Goal: Check status: Check status

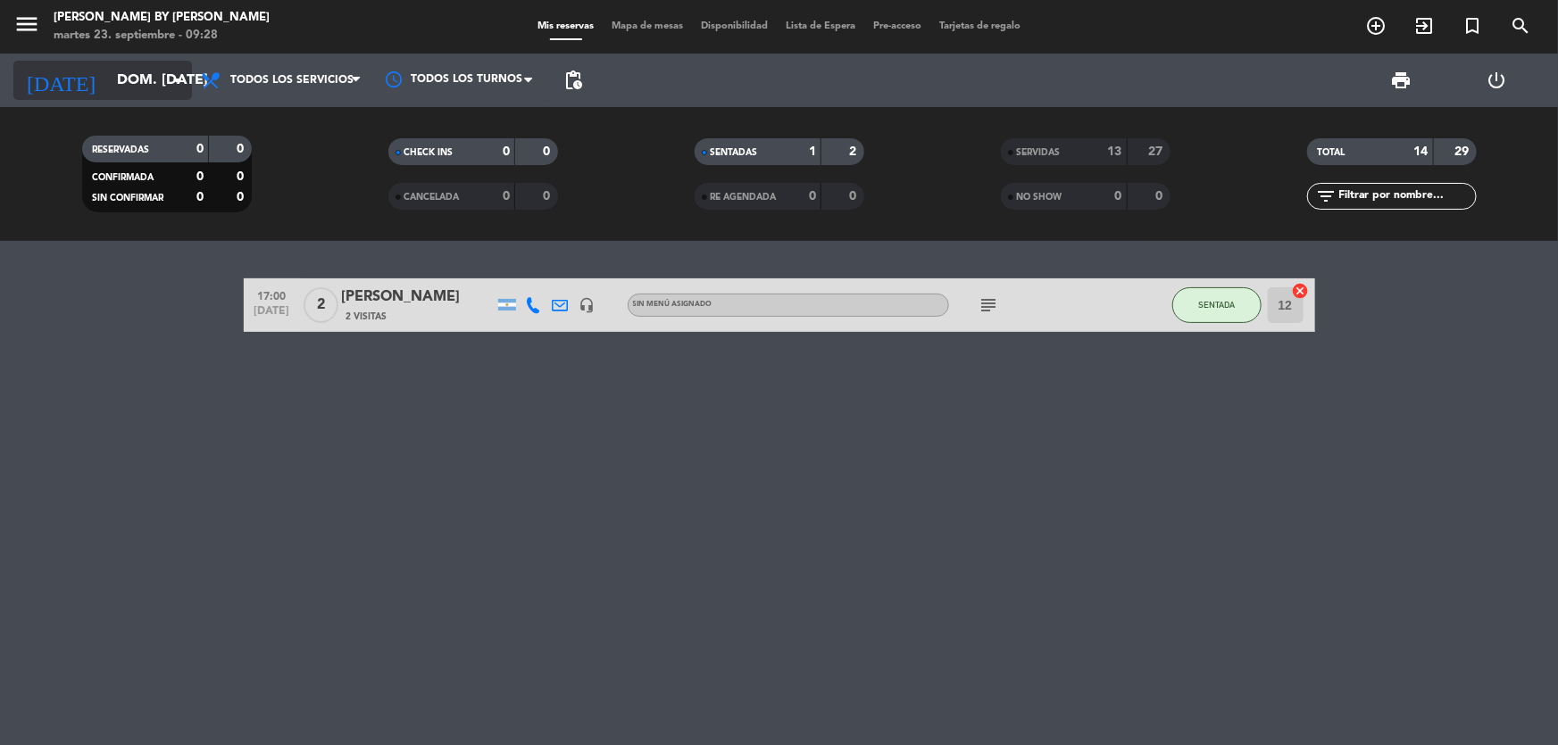
click at [150, 65] on input "dom. [DATE]" at bounding box center [202, 80] width 188 height 35
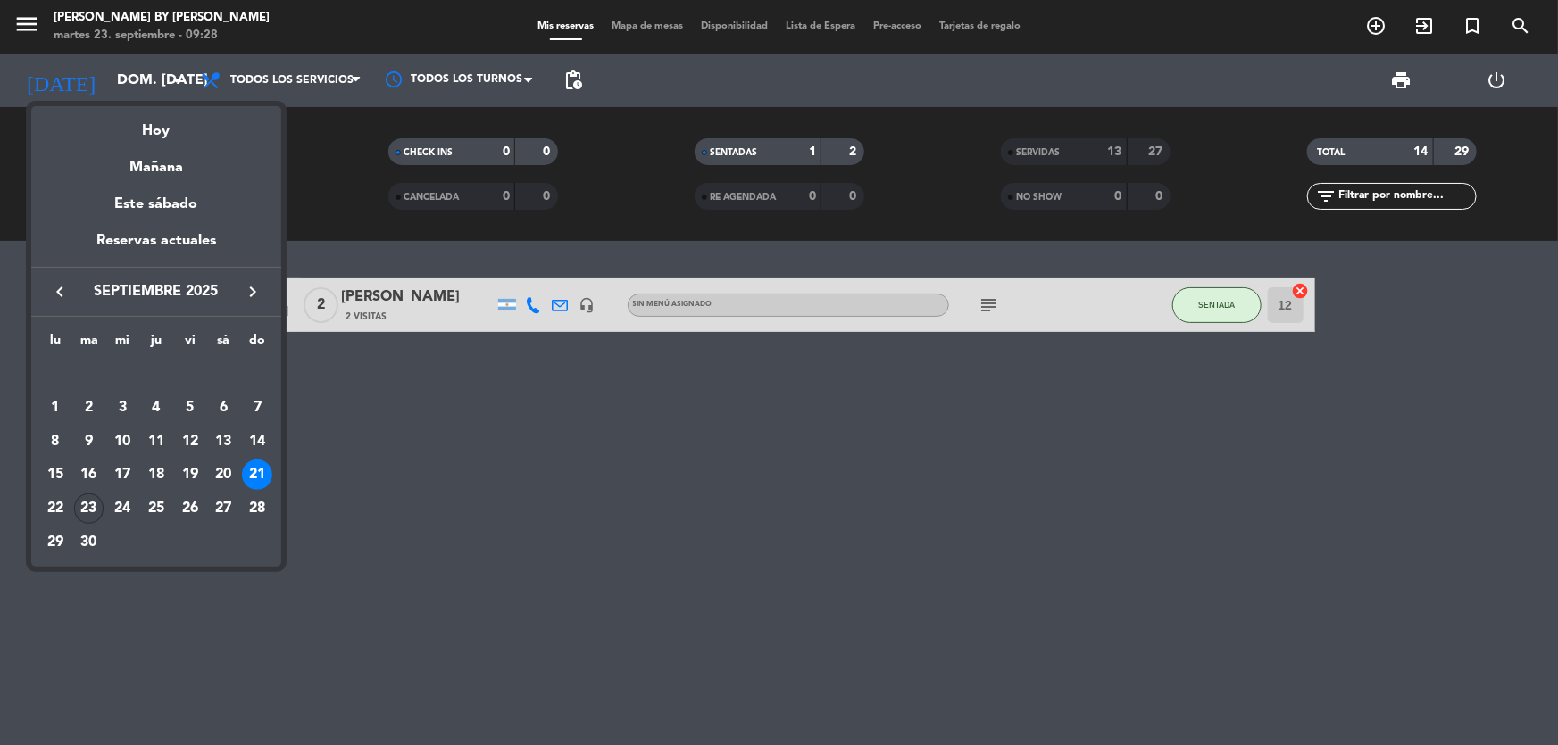
click at [94, 509] on div "23" at bounding box center [89, 509] width 30 height 30
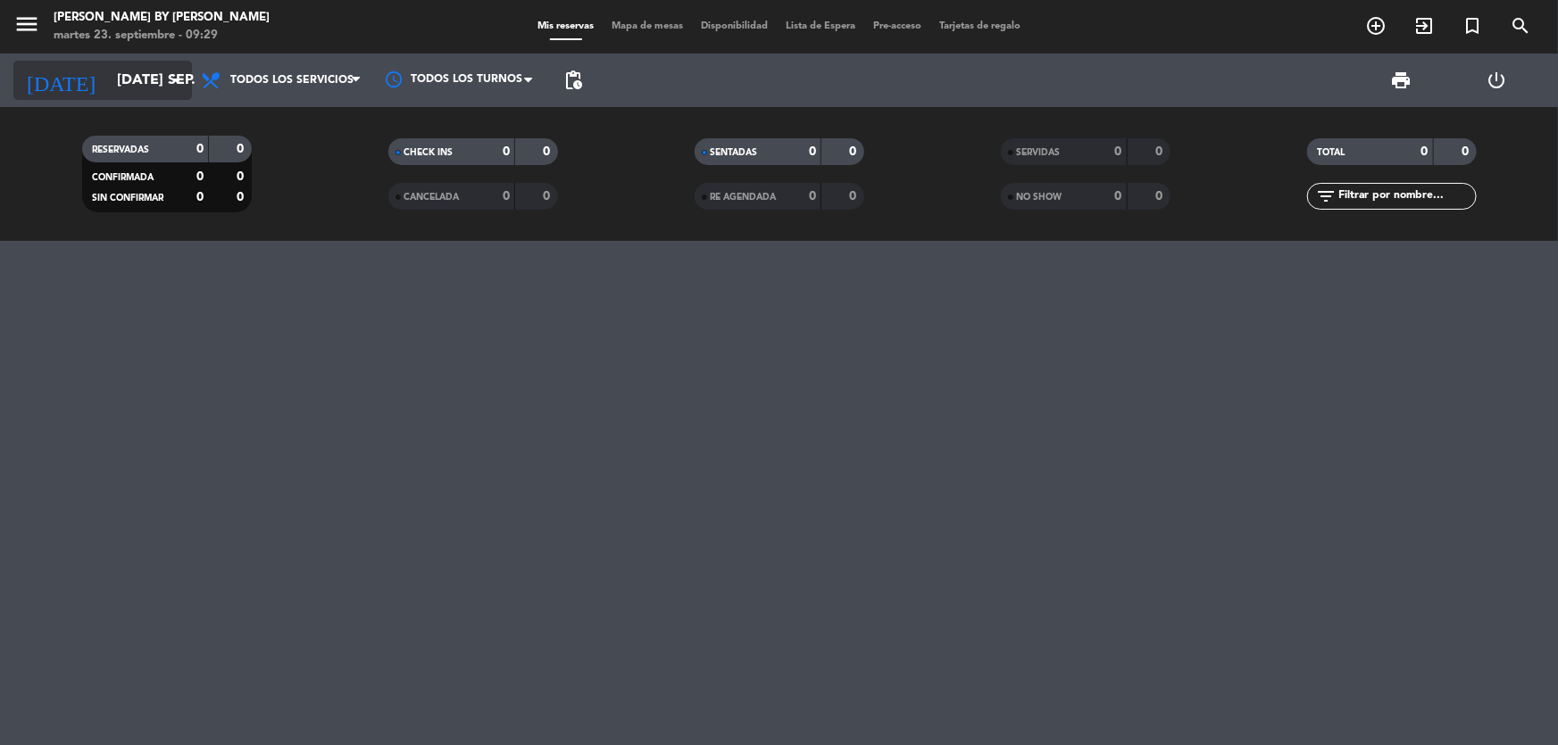
click at [112, 77] on input "[DATE] sep." at bounding box center [202, 80] width 188 height 35
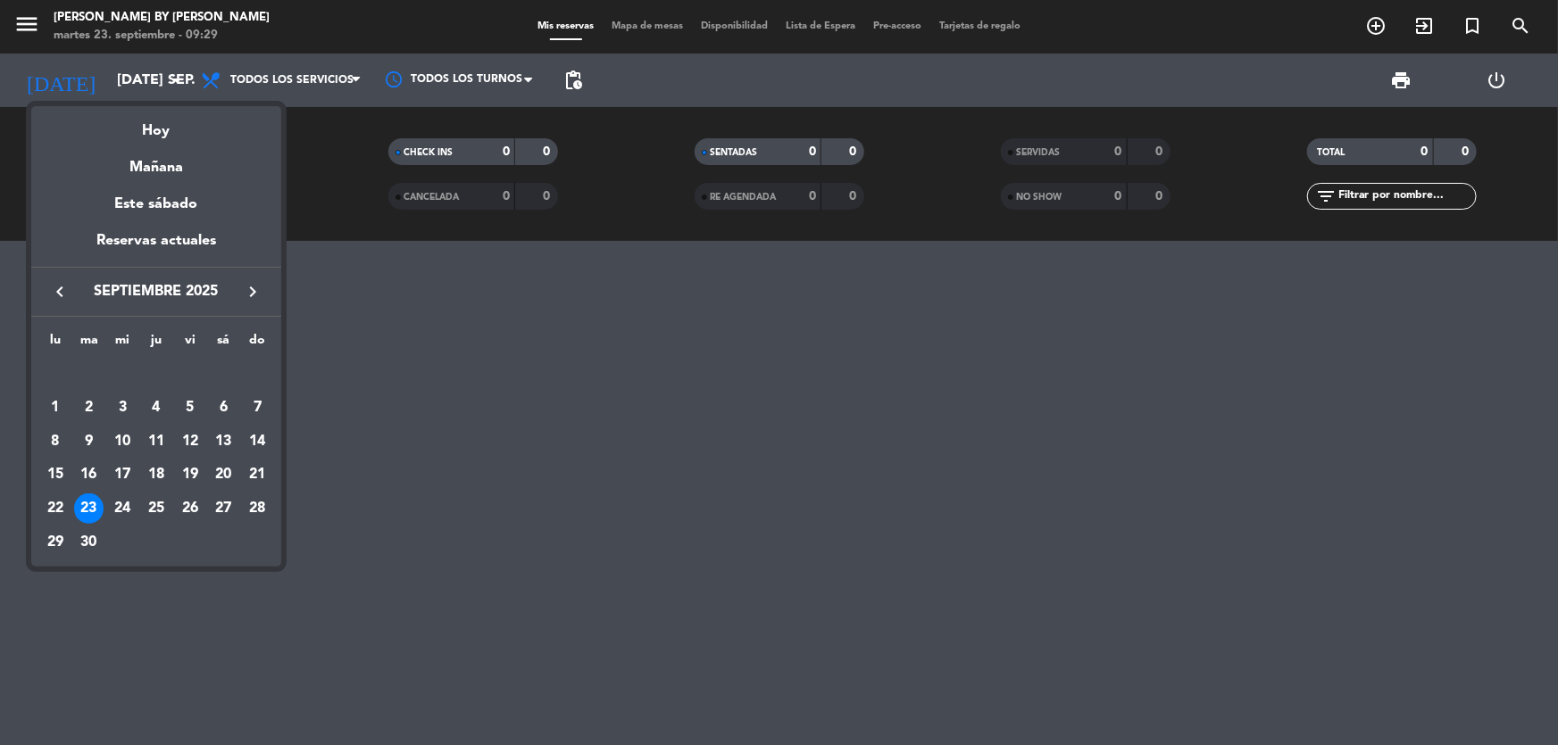
click at [312, 296] on div at bounding box center [779, 372] width 1558 height 745
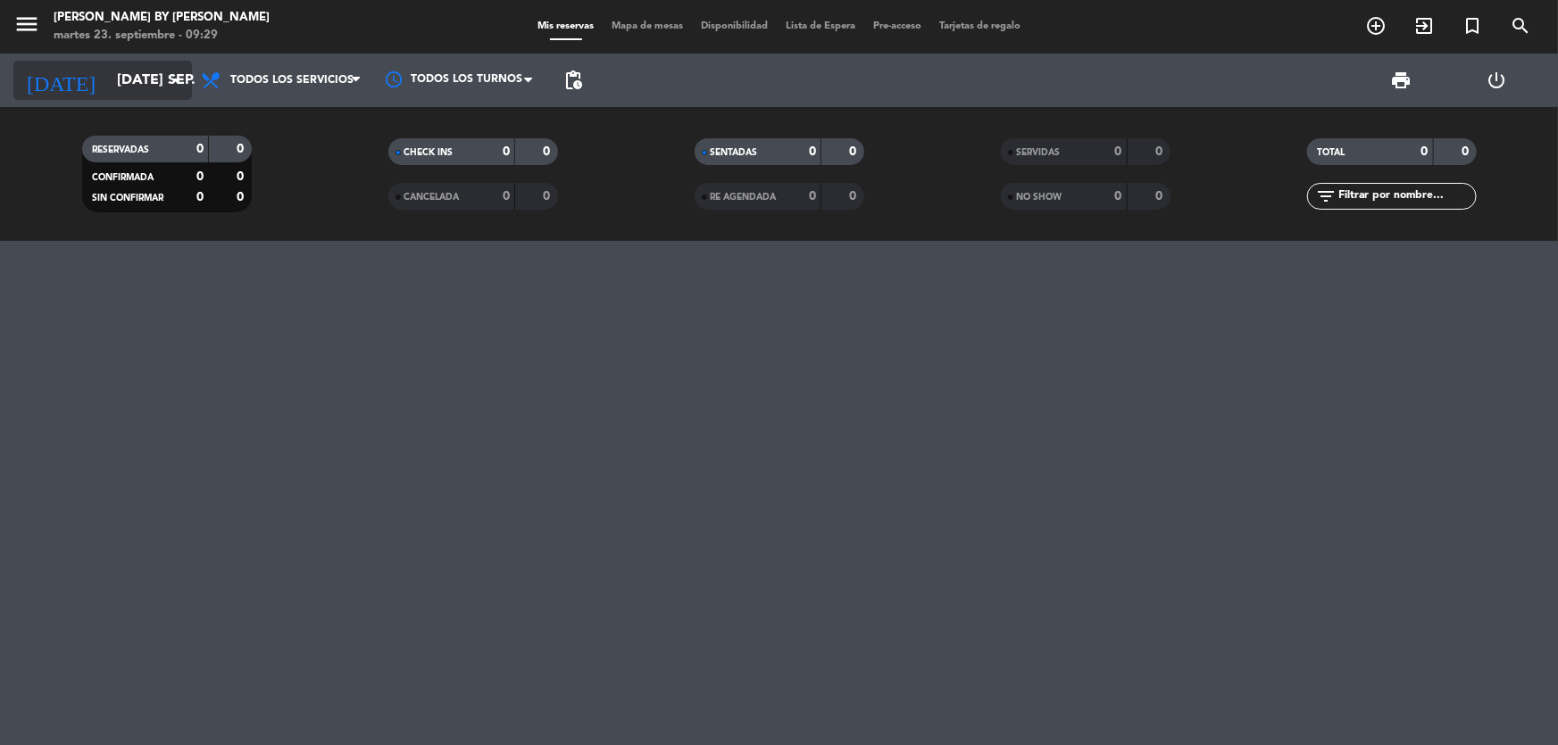
click at [129, 71] on input "[DATE] sep." at bounding box center [202, 80] width 188 height 35
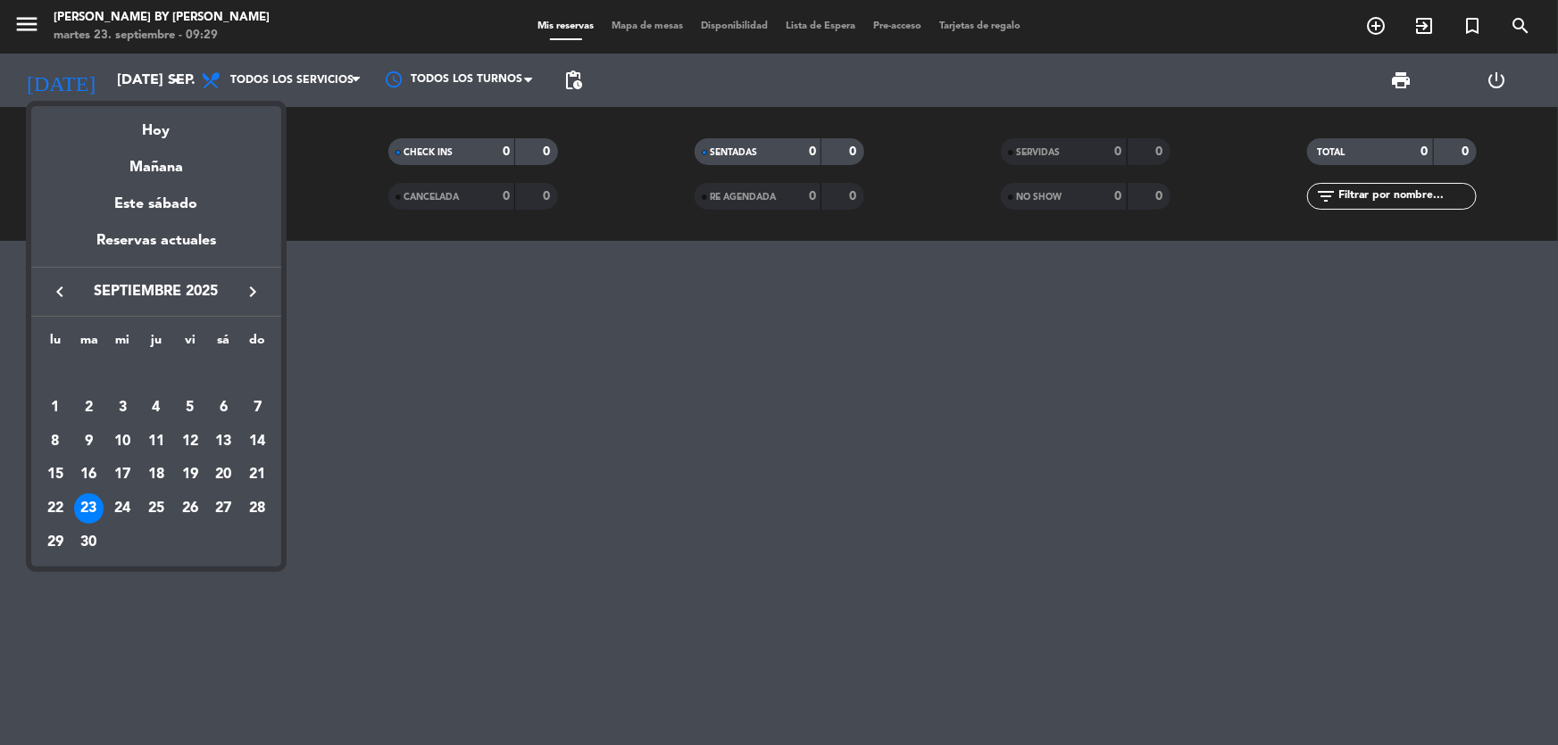
click at [326, 172] on div at bounding box center [779, 372] width 1558 height 745
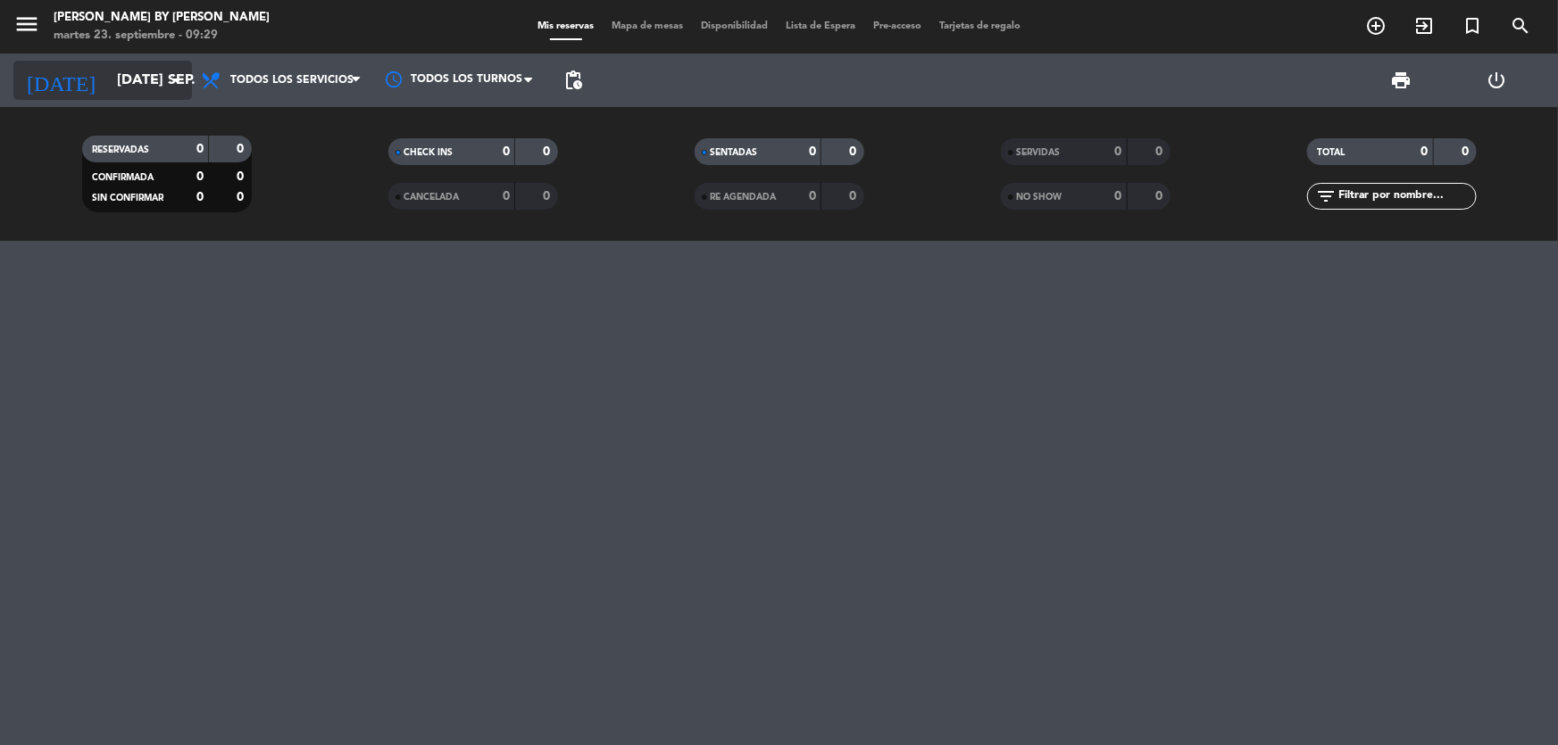
click at [129, 89] on input "[DATE] sep." at bounding box center [202, 80] width 188 height 35
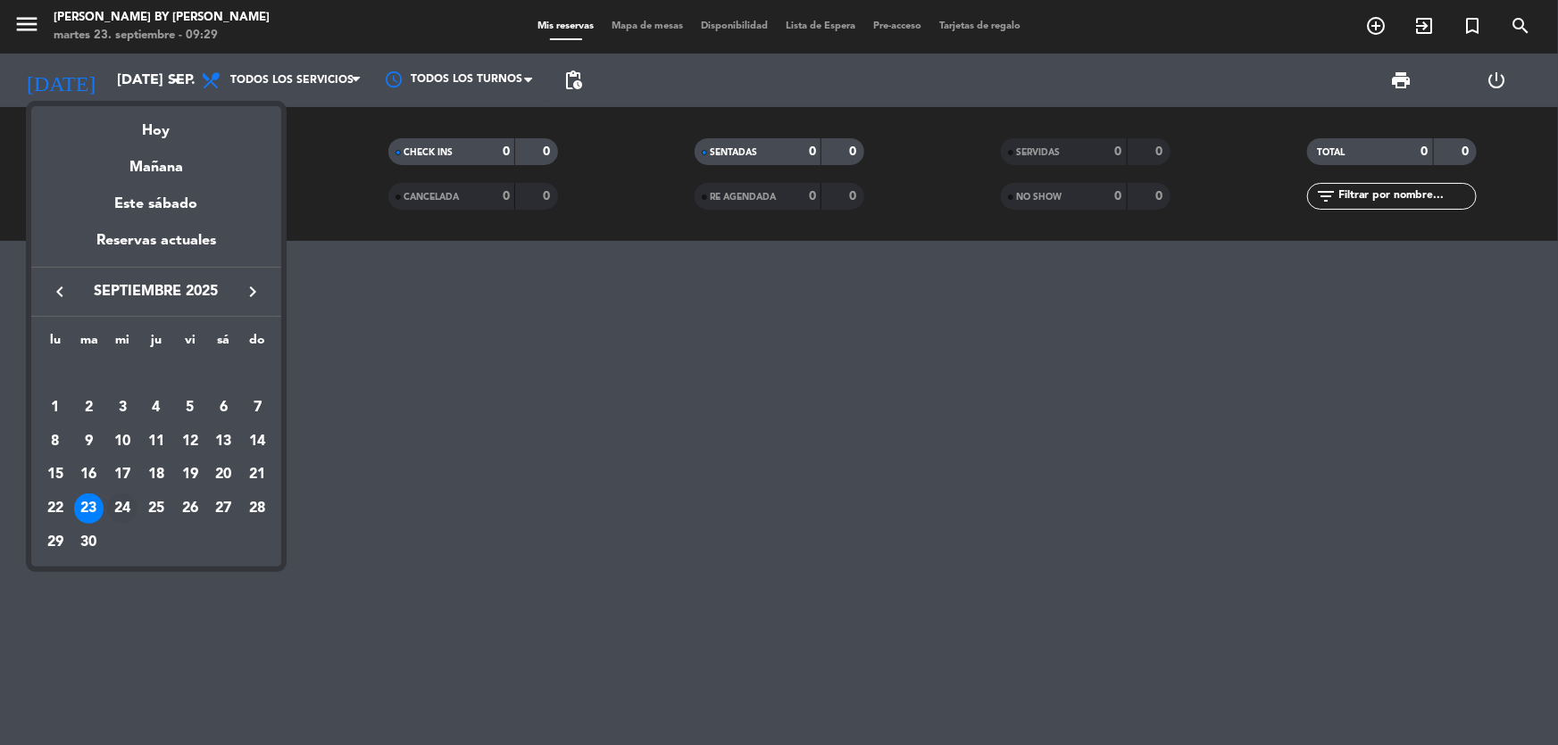
click at [127, 512] on div "24" at bounding box center [122, 509] width 30 height 30
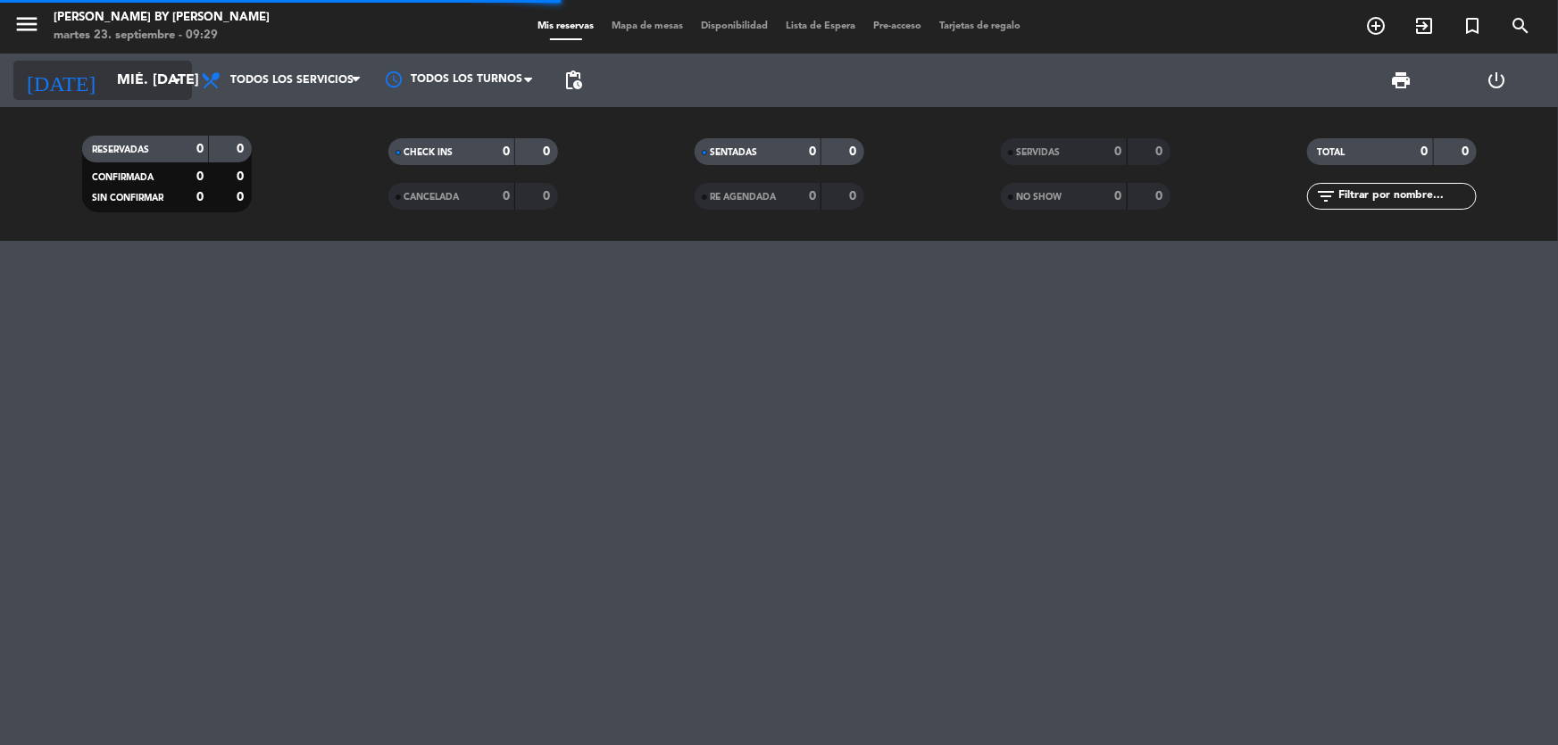
click at [111, 80] on input "mié. [DATE]" at bounding box center [202, 80] width 188 height 35
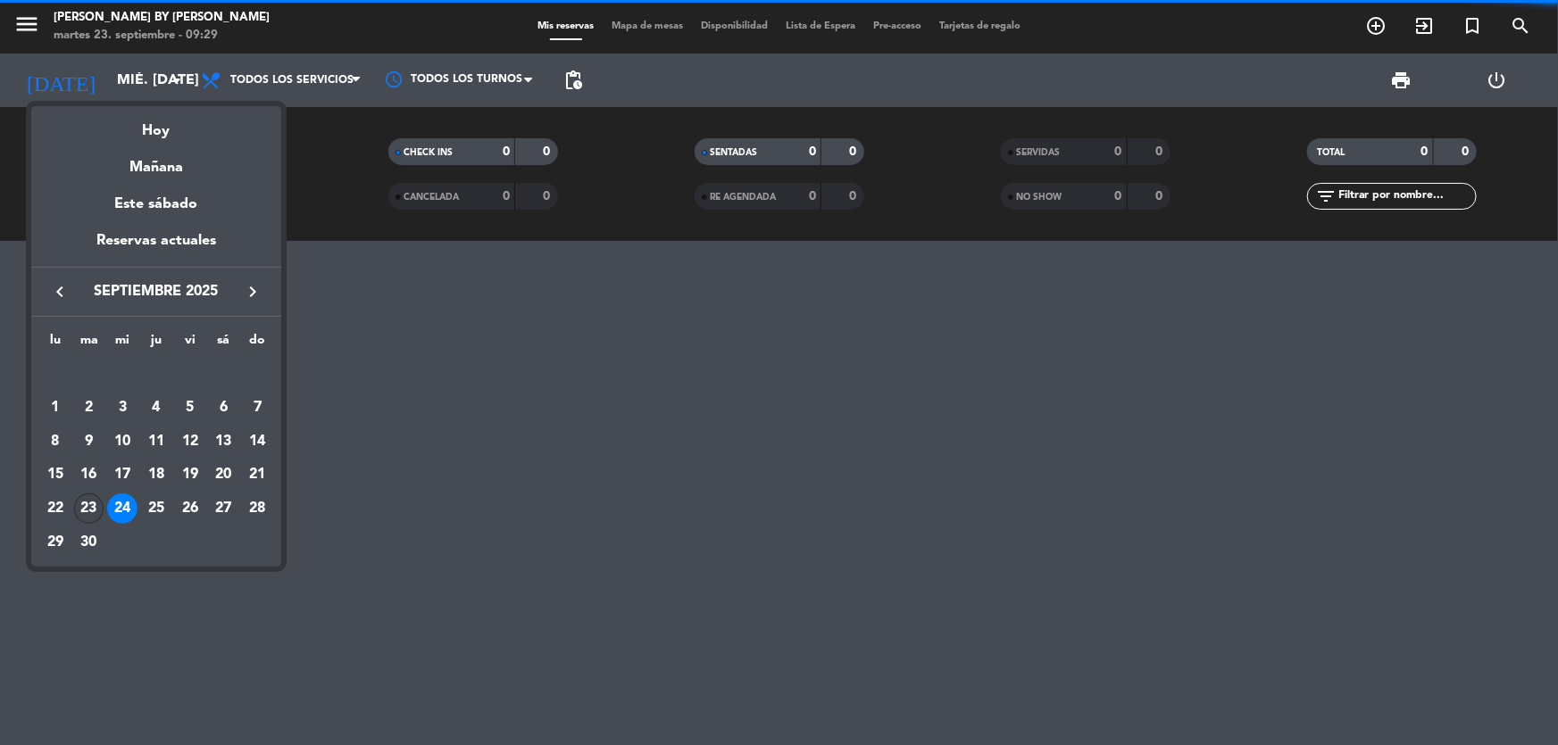
click at [89, 507] on div "23" at bounding box center [89, 509] width 30 height 30
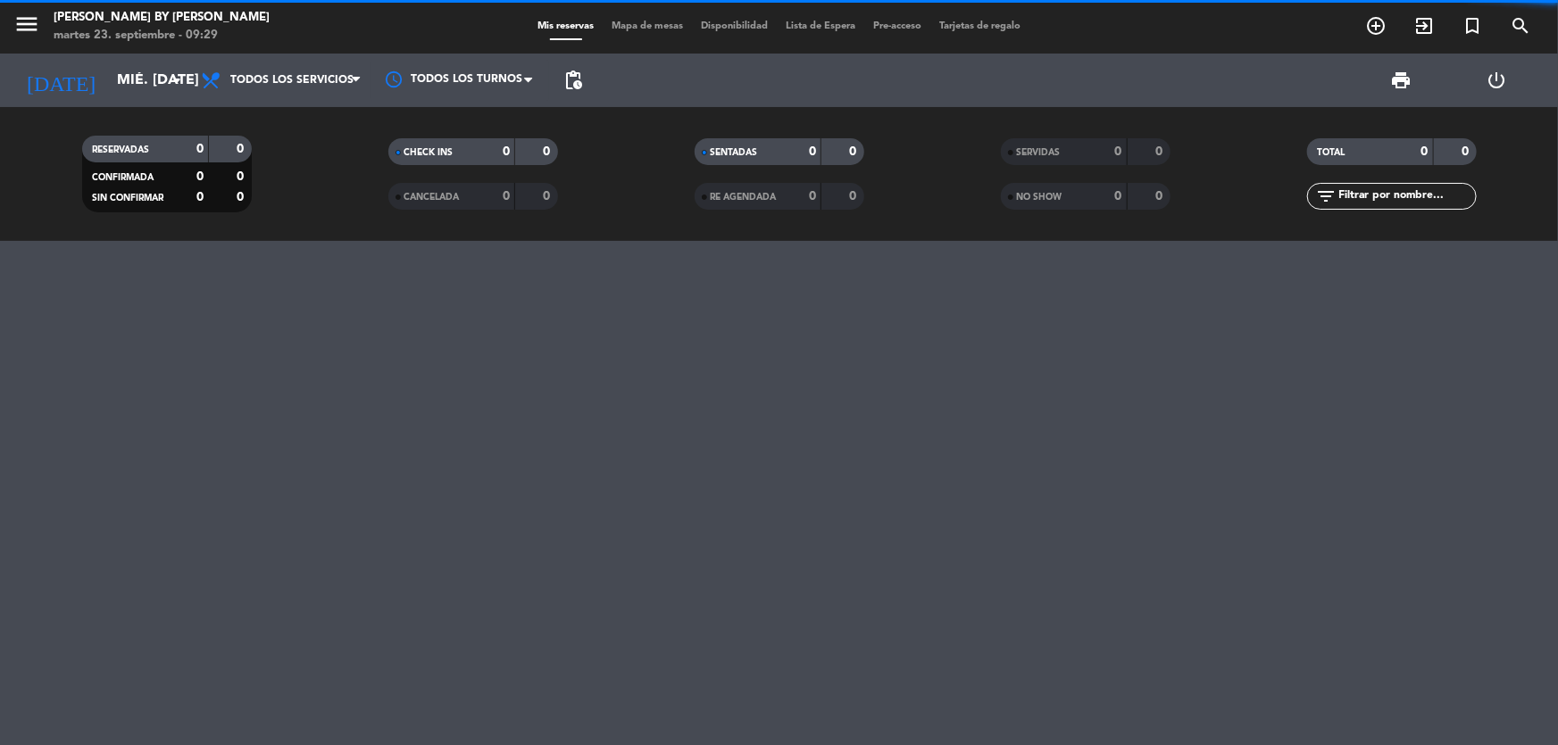
type input "[DATE] sep."
